Goal: Find specific page/section: Find specific page/section

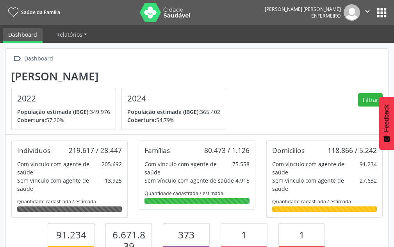
click at [351, 13] on img at bounding box center [352, 12] width 16 height 16
click at [369, 11] on icon "" at bounding box center [367, 11] width 9 height 9
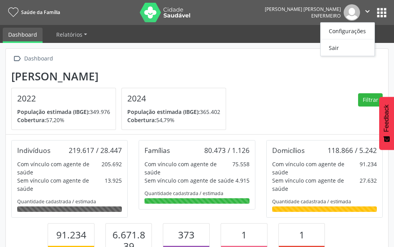
click at [211, 83] on div "[PERSON_NAME] 2022 População estimada (IBGE): 349.976 [GEOGRAPHIC_DATA]: 57,20%…" at bounding box center [121, 100] width 220 height 61
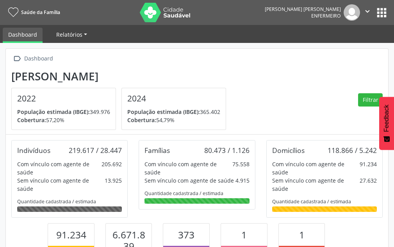
click at [67, 29] on link "Relatórios" at bounding box center [72, 35] width 42 height 14
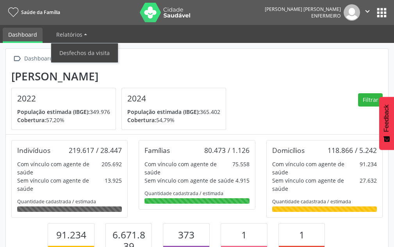
drag, startPoint x: 91, startPoint y: 25, endPoint x: 88, endPoint y: 26, distance: 4.0
click at [90, 25] on ul "Dashboard Relatórios Desfechos da visita" at bounding box center [197, 34] width 394 height 18
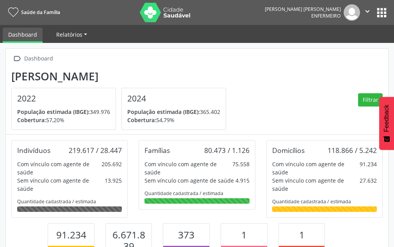
click at [82, 29] on link "Relatórios" at bounding box center [72, 35] width 42 height 14
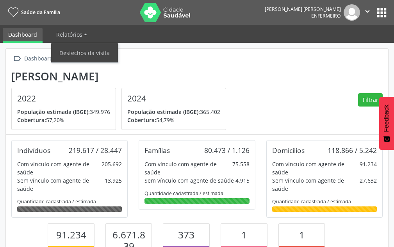
click at [151, 63] on div " Dashboard" at bounding box center [197, 58] width 372 height 11
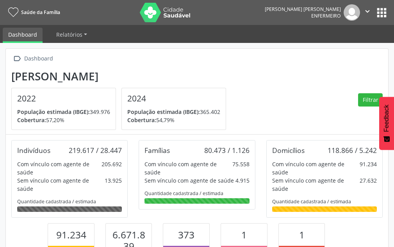
drag, startPoint x: 171, startPoint y: 23, endPoint x: 173, endPoint y: 11, distance: 12.8
click at [173, 16] on nav "Saúde da [PERSON_NAME] [PERSON_NAME] Enfermeiro  Configurações Sair apps" at bounding box center [197, 12] width 394 height 25
click at [173, 11] on img at bounding box center [165, 13] width 51 height 20
